Goal: Check status: Check status

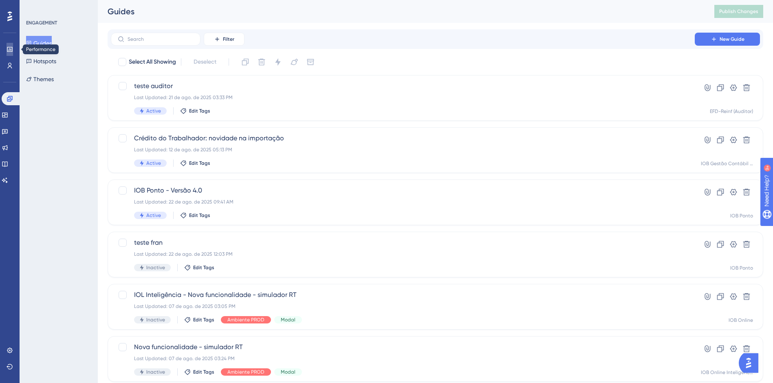
drag, startPoint x: 8, startPoint y: 48, endPoint x: 257, endPoint y: 138, distance: 265.3
click at [8, 48] on icon at bounding box center [10, 49] width 7 height 7
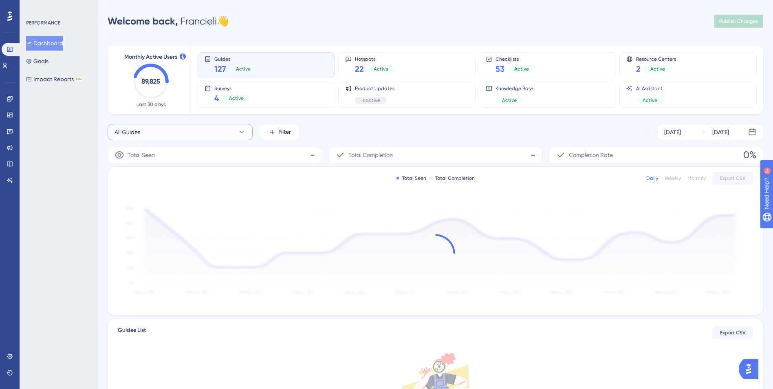
click at [161, 133] on button "All Guides" at bounding box center [180, 132] width 145 height 16
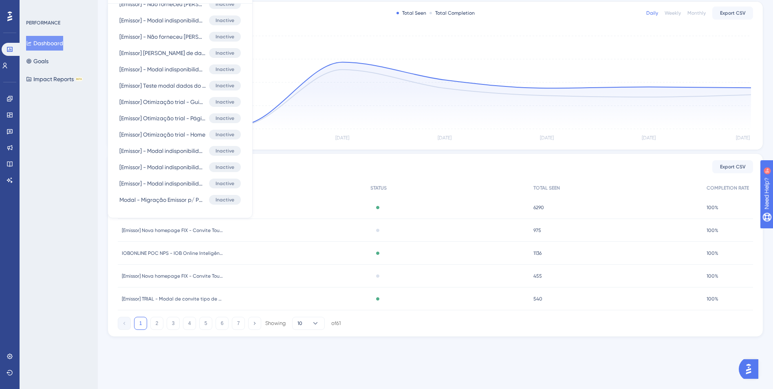
scroll to position [150, 0]
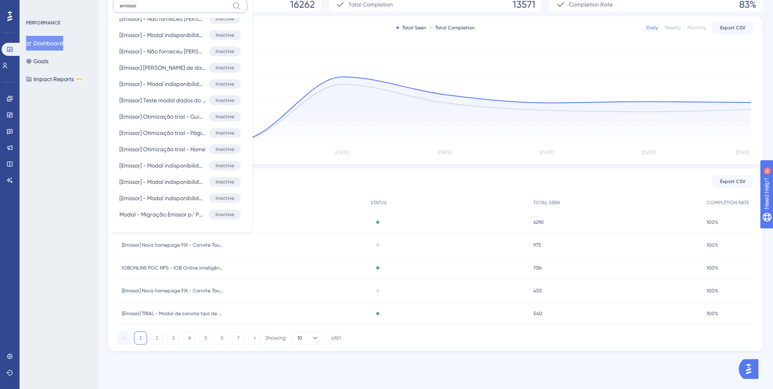
type input "emissor"
click at [176, 377] on div "Performance Users Engagement Widgets Feedback Product Updates Knowledge Base AI…" at bounding box center [386, 114] width 773 height 528
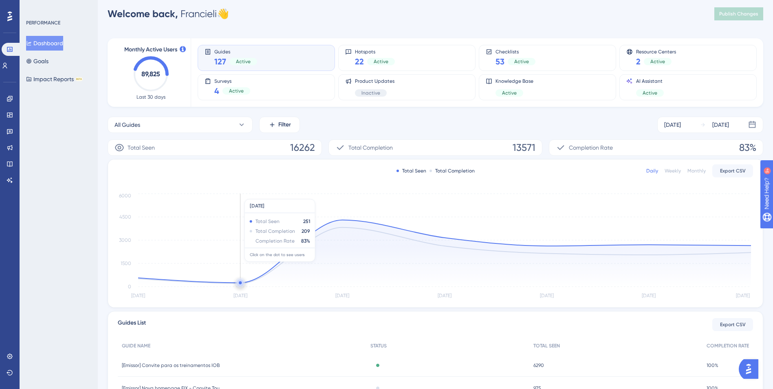
scroll to position [0, 0]
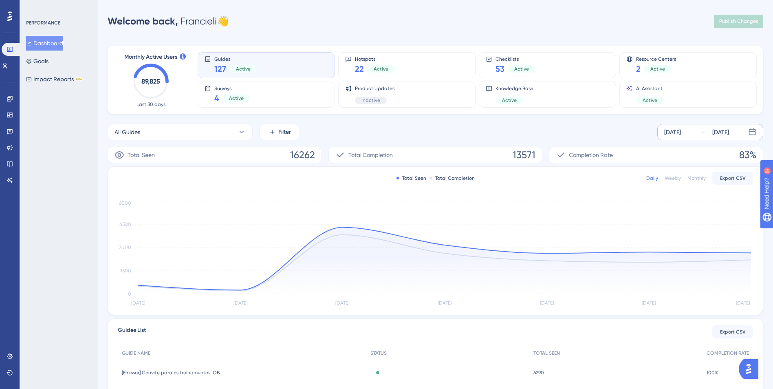
click at [681, 132] on div "[DATE]" at bounding box center [672, 132] width 17 height 10
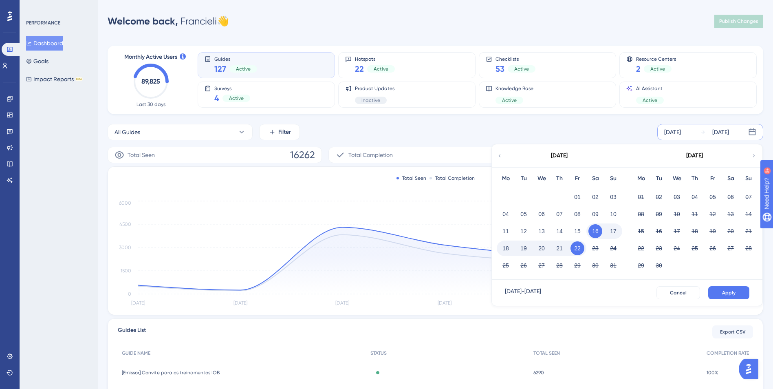
click at [576, 245] on button "22" at bounding box center [578, 248] width 14 height 14
click at [727, 292] on span "Apply" at bounding box center [728, 292] width 13 height 7
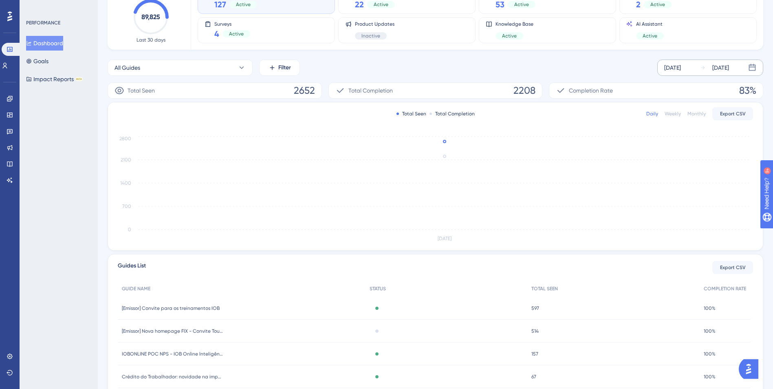
scroll to position [139, 0]
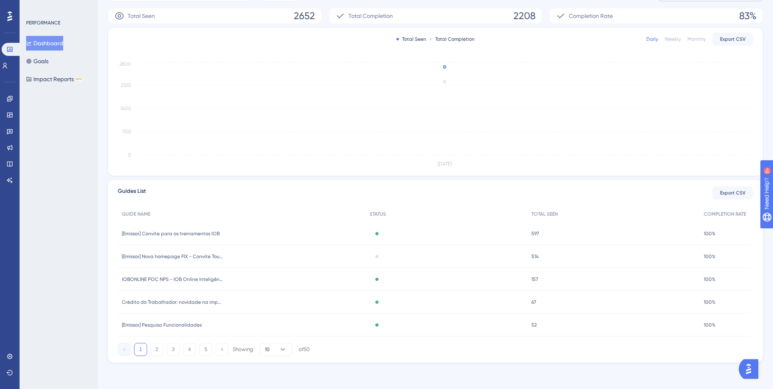
click at [192, 327] on span "[Emissor] Pesquisa Funcionalidades" at bounding box center [162, 325] width 80 height 7
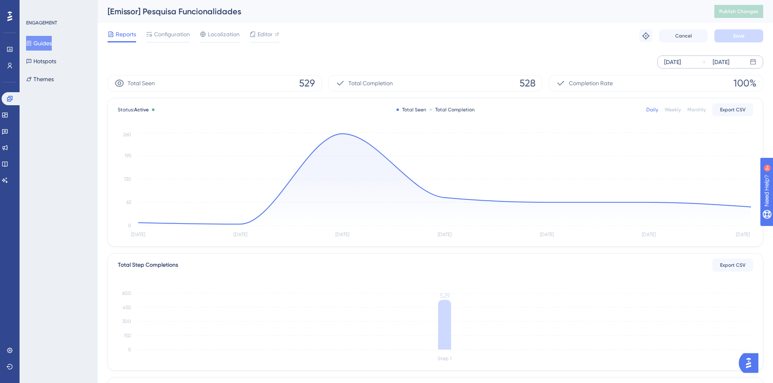
click at [679, 66] on div "[DATE] [DATE]" at bounding box center [710, 61] width 106 height 13
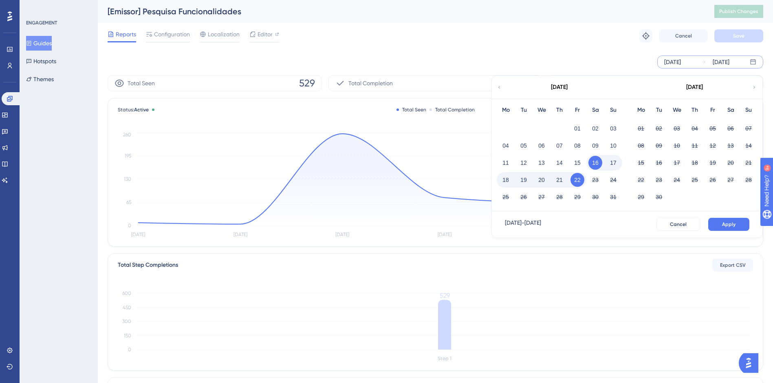
click at [576, 179] on button "22" at bounding box center [578, 180] width 14 height 14
click at [575, 179] on button "22" at bounding box center [578, 180] width 14 height 14
click at [727, 221] on span "Apply" at bounding box center [728, 224] width 13 height 7
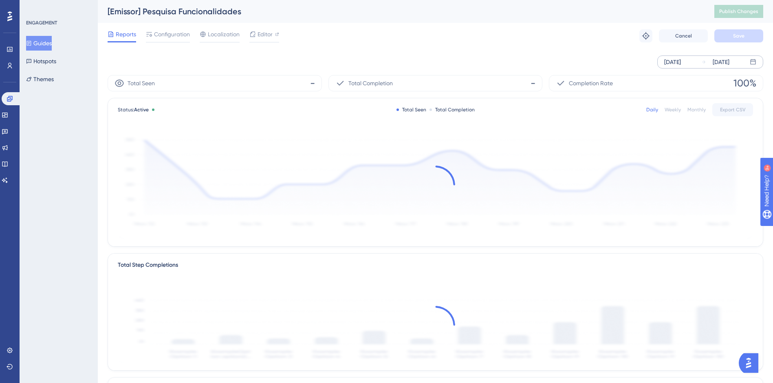
click at [678, 62] on div "[DATE]" at bounding box center [672, 62] width 17 height 10
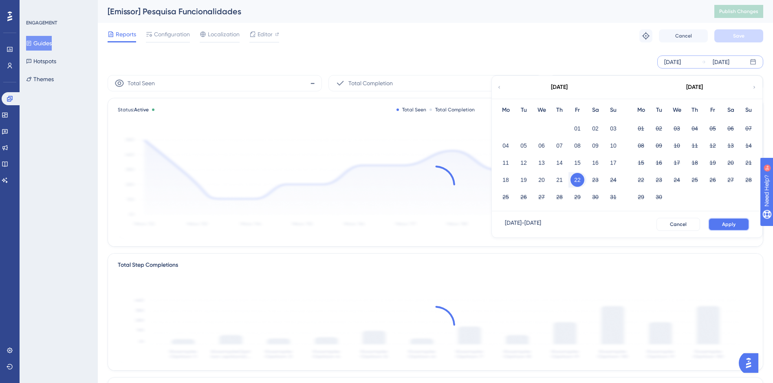
click at [736, 224] on button "Apply" at bounding box center [728, 224] width 41 height 13
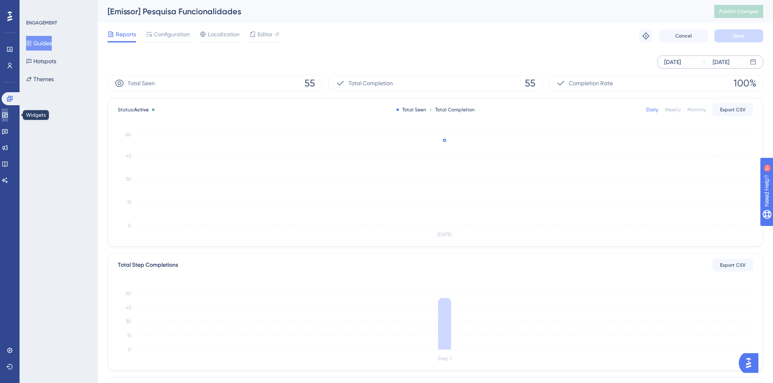
click at [4, 117] on link at bounding box center [5, 114] width 7 height 13
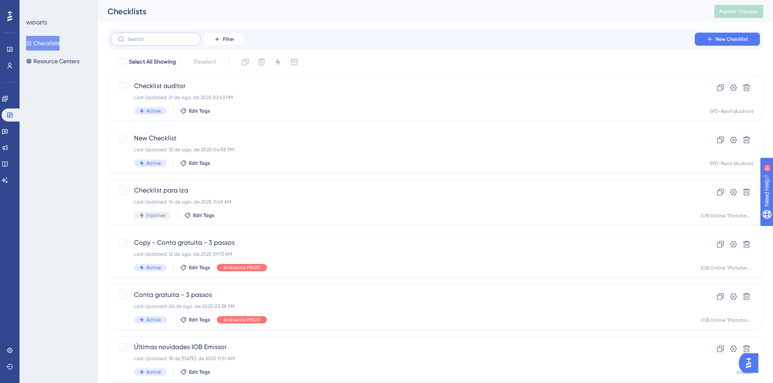
click at [174, 44] on label at bounding box center [156, 39] width 90 height 13
click at [174, 42] on input "text" at bounding box center [161, 39] width 66 height 6
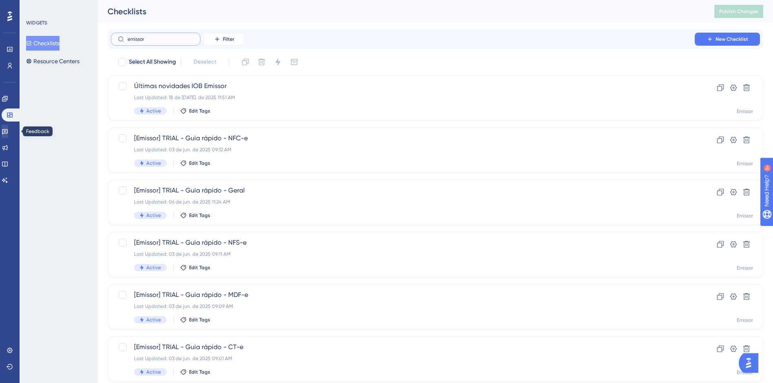
type input "emissor"
click at [8, 131] on icon at bounding box center [5, 131] width 7 height 7
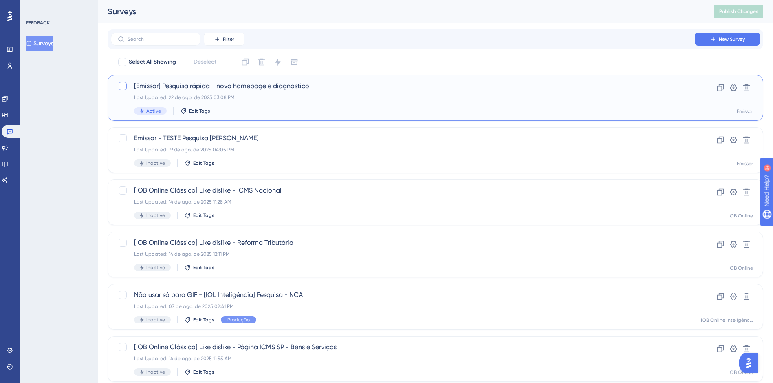
click at [123, 86] on div at bounding box center [123, 86] width 8 height 8
checkbox input "true"
click at [397, 74] on div "Select All Showing Deselect (1) Clone Delete Change Status Switch Container [Em…" at bounding box center [436, 322] width 656 height 535
click at [366, 86] on span "[Emissor] Pesquisa rápida - nova homepage e diagnóstico" at bounding box center [403, 86] width 538 height 10
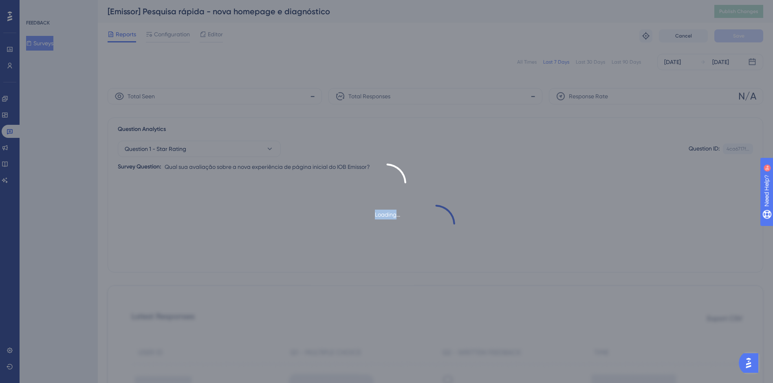
click at [366, 86] on div "Loading..." at bounding box center [386, 191] width 773 height 383
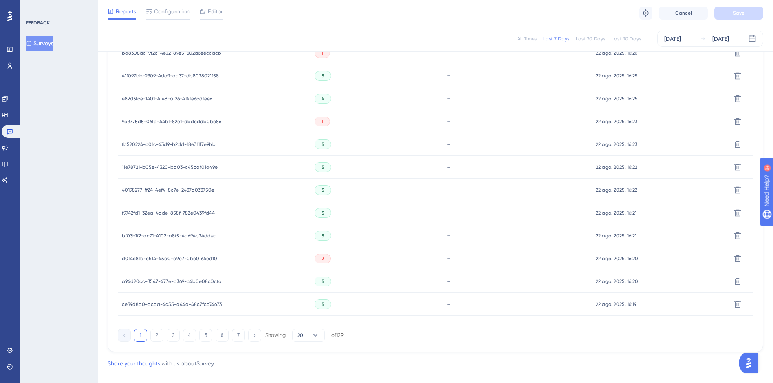
scroll to position [482, 0]
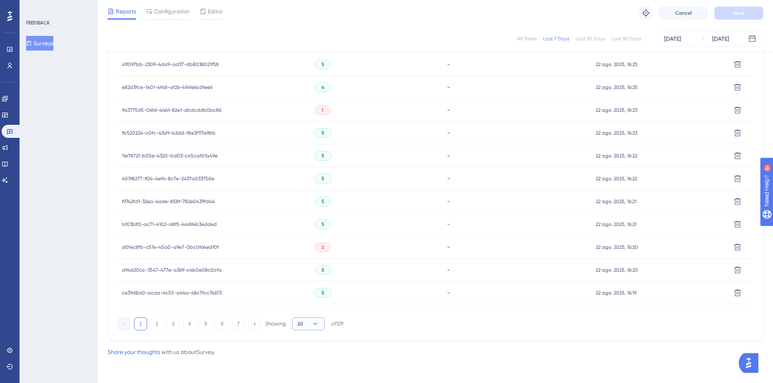
click at [314, 325] on icon at bounding box center [315, 324] width 8 height 8
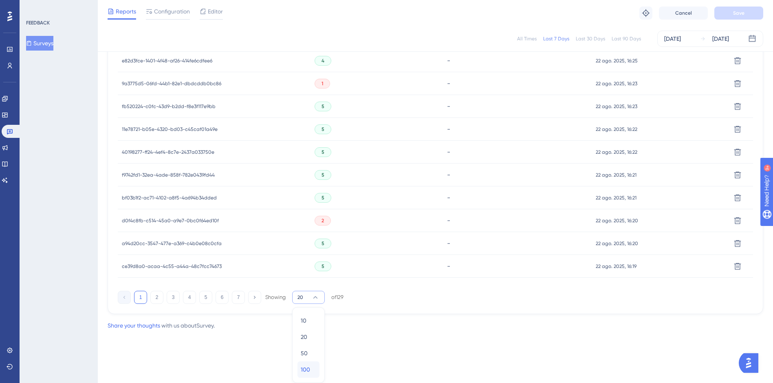
click at [307, 366] on span "100" at bounding box center [305, 369] width 9 height 10
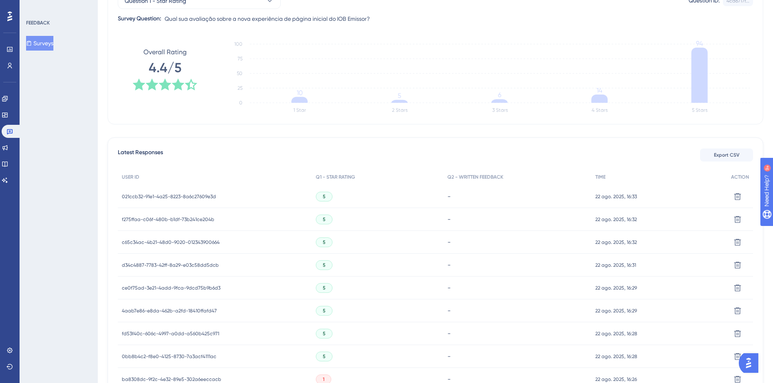
scroll to position [0, 0]
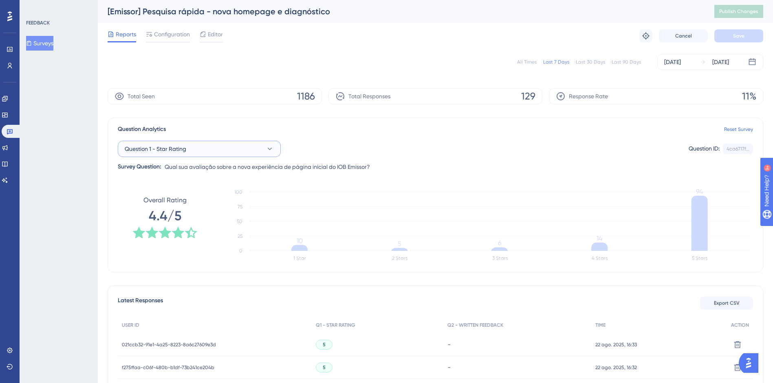
click at [273, 150] on icon at bounding box center [270, 149] width 8 height 8
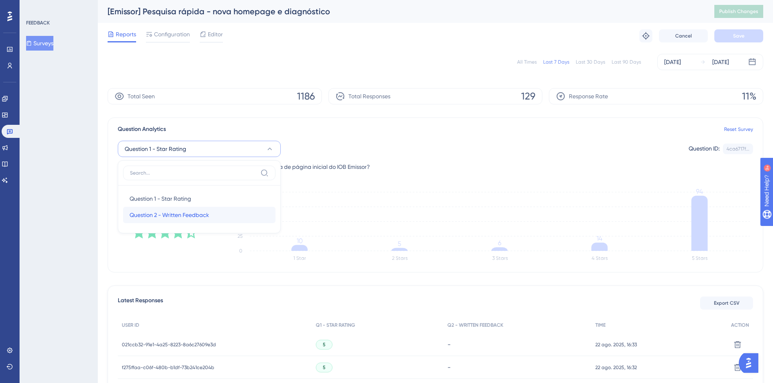
click at [193, 216] on span "Question 2 - Written Feedback" at bounding box center [169, 215] width 79 height 10
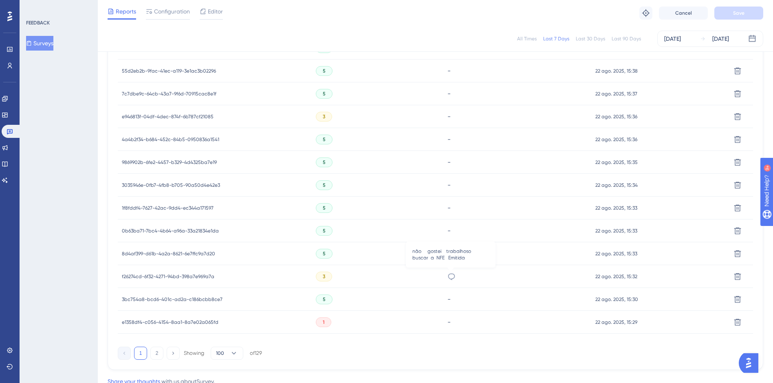
scroll to position [2308, 0]
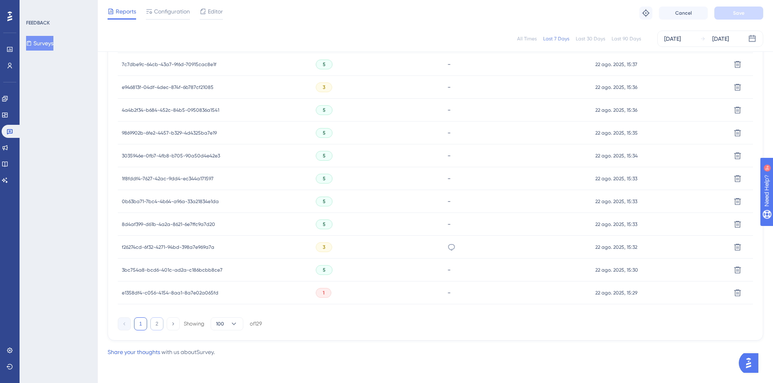
click at [156, 324] on button "2" at bounding box center [156, 323] width 13 height 13
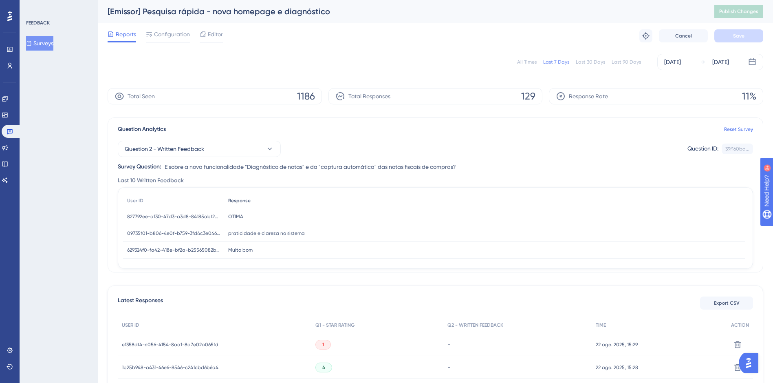
scroll to position [0, 0]
click at [260, 149] on button "Question 2 - Written Feedback" at bounding box center [199, 149] width 163 height 16
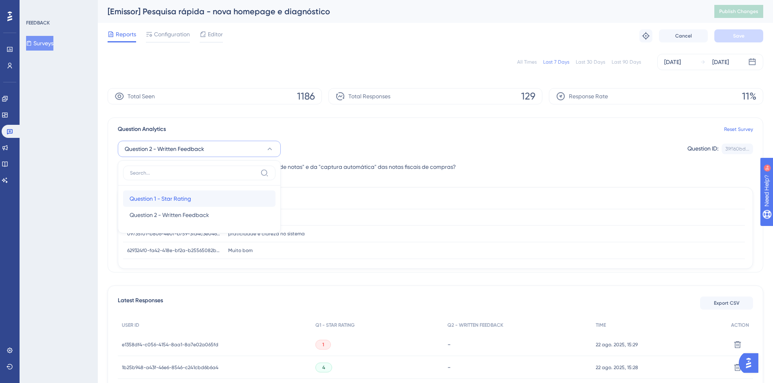
click at [176, 199] on span "Question 1 - Star Rating" at bounding box center [161, 199] width 62 height 10
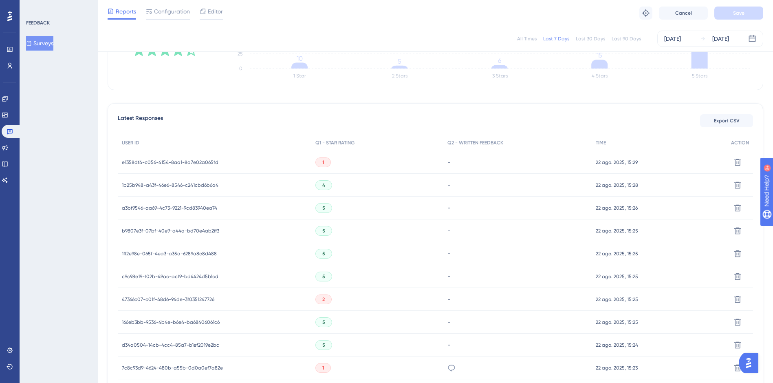
scroll to position [82, 0]
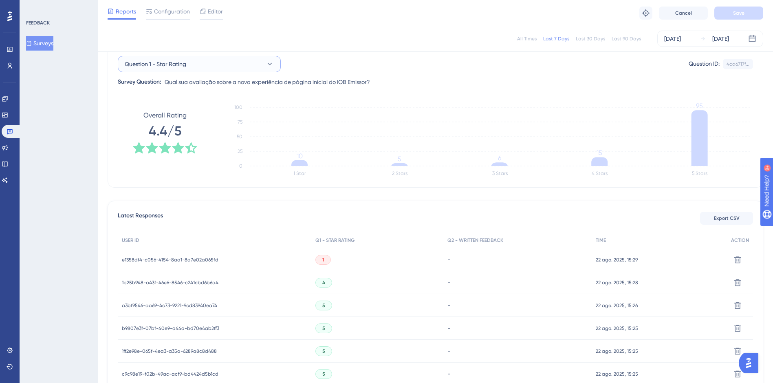
click at [269, 66] on icon at bounding box center [270, 64] width 8 height 8
click at [185, 130] on span "Question 2 - Written Feedback" at bounding box center [169, 130] width 79 height 10
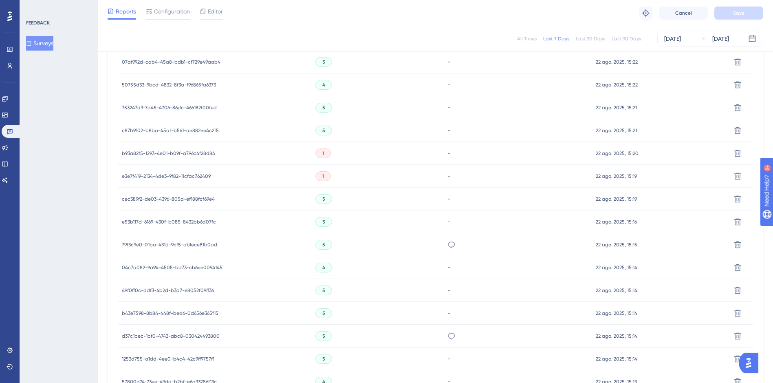
scroll to position [710, 0]
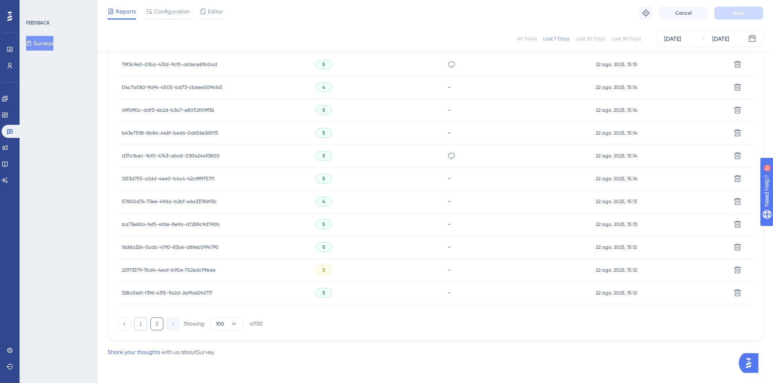
click at [142, 323] on button "1" at bounding box center [140, 323] width 13 height 13
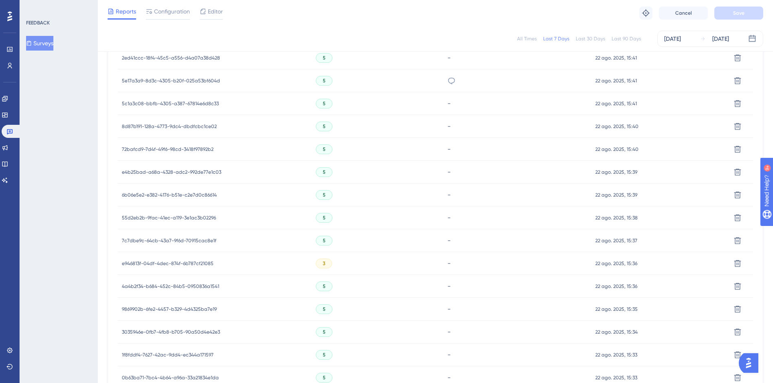
scroll to position [2308, 0]
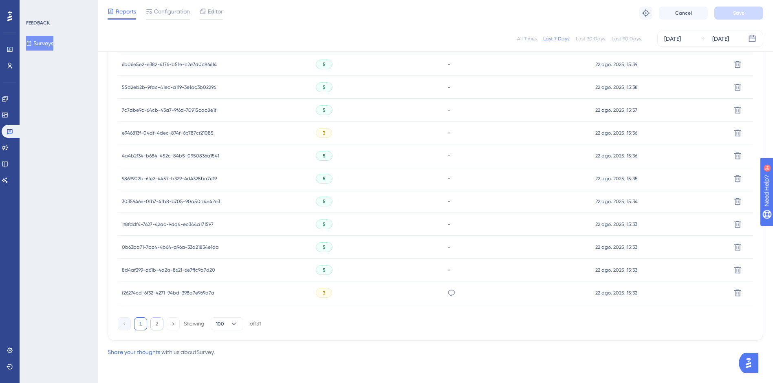
click at [156, 324] on button "2" at bounding box center [156, 323] width 13 height 13
click at [139, 321] on button "1" at bounding box center [140, 323] width 13 height 13
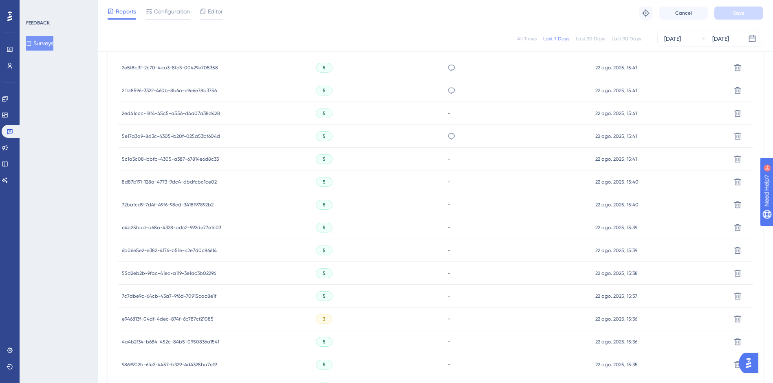
scroll to position [2308, 0]
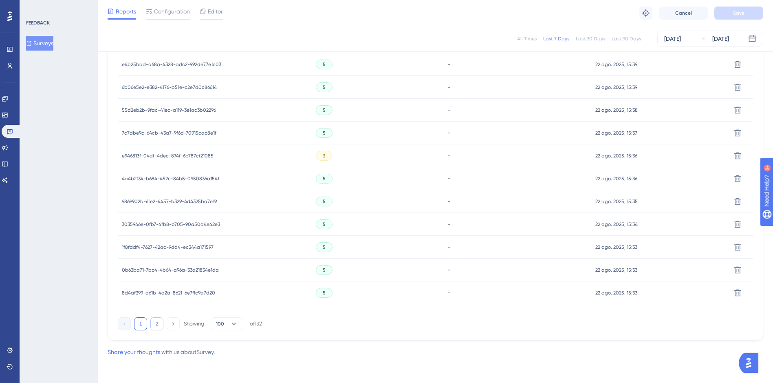
click at [154, 325] on button "2" at bounding box center [156, 323] width 13 height 13
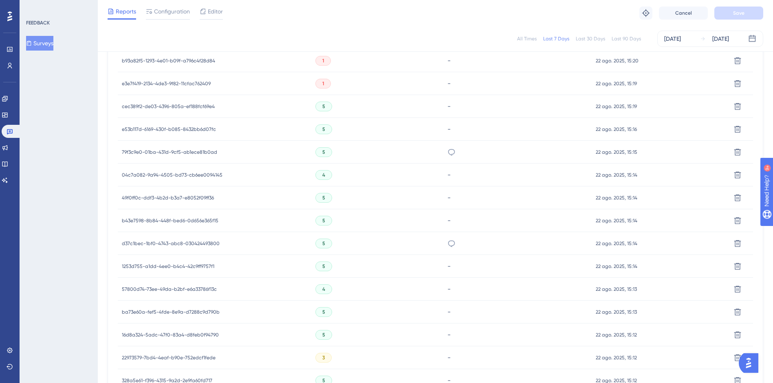
scroll to position [756, 0]
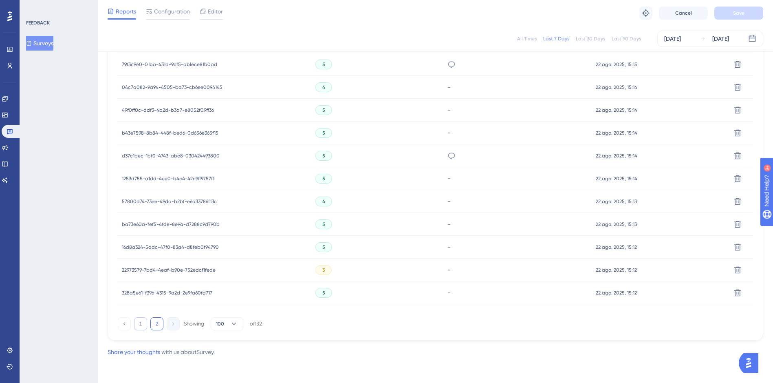
click at [141, 323] on button "1" at bounding box center [140, 323] width 13 height 13
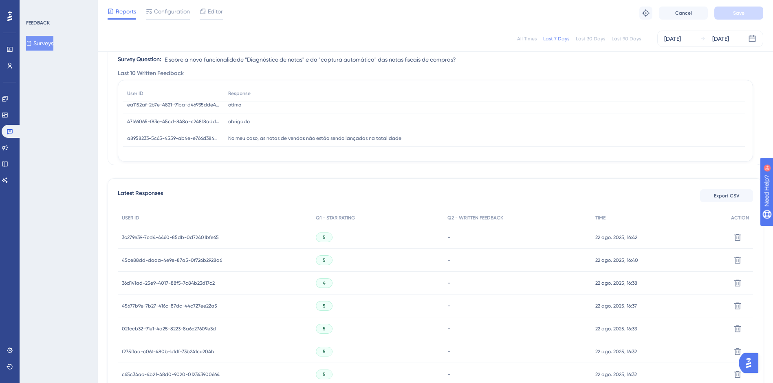
scroll to position [0, 0]
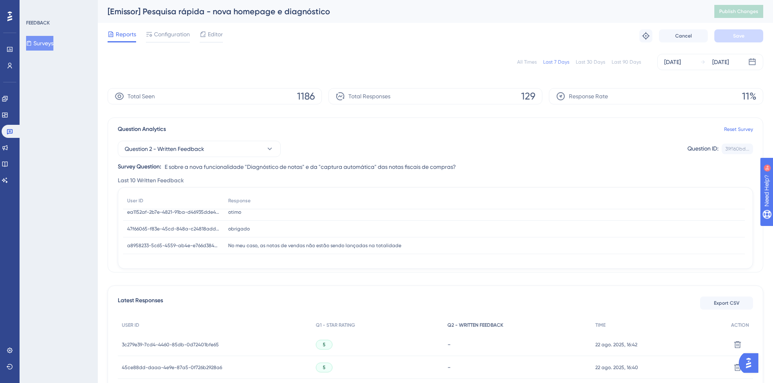
click at [478, 327] on span "Q2 - WRITTEN FEEDBACK" at bounding box center [475, 325] width 56 height 7
click at [211, 150] on button "Question 2 - Written Feedback" at bounding box center [199, 149] width 163 height 16
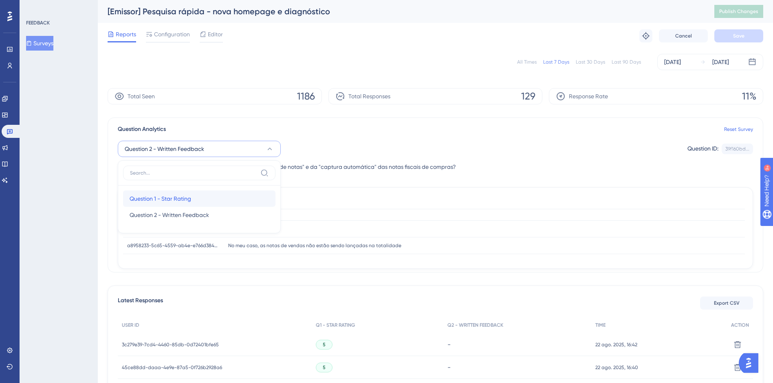
click at [155, 196] on span "Question 1 - Star Rating" at bounding box center [161, 199] width 62 height 10
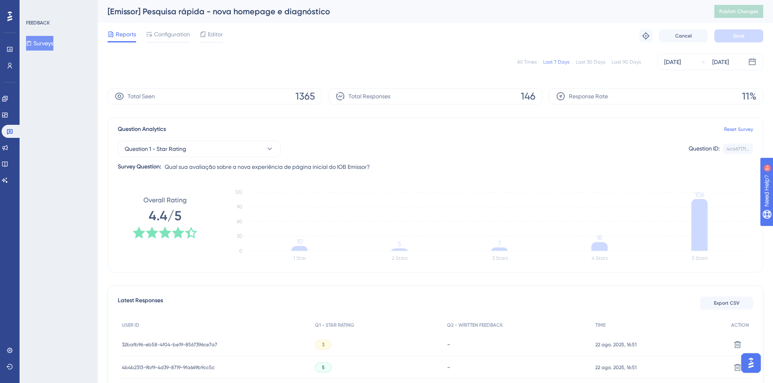
scroll to position [0, 6]
